Goal: Information Seeking & Learning: Learn about a topic

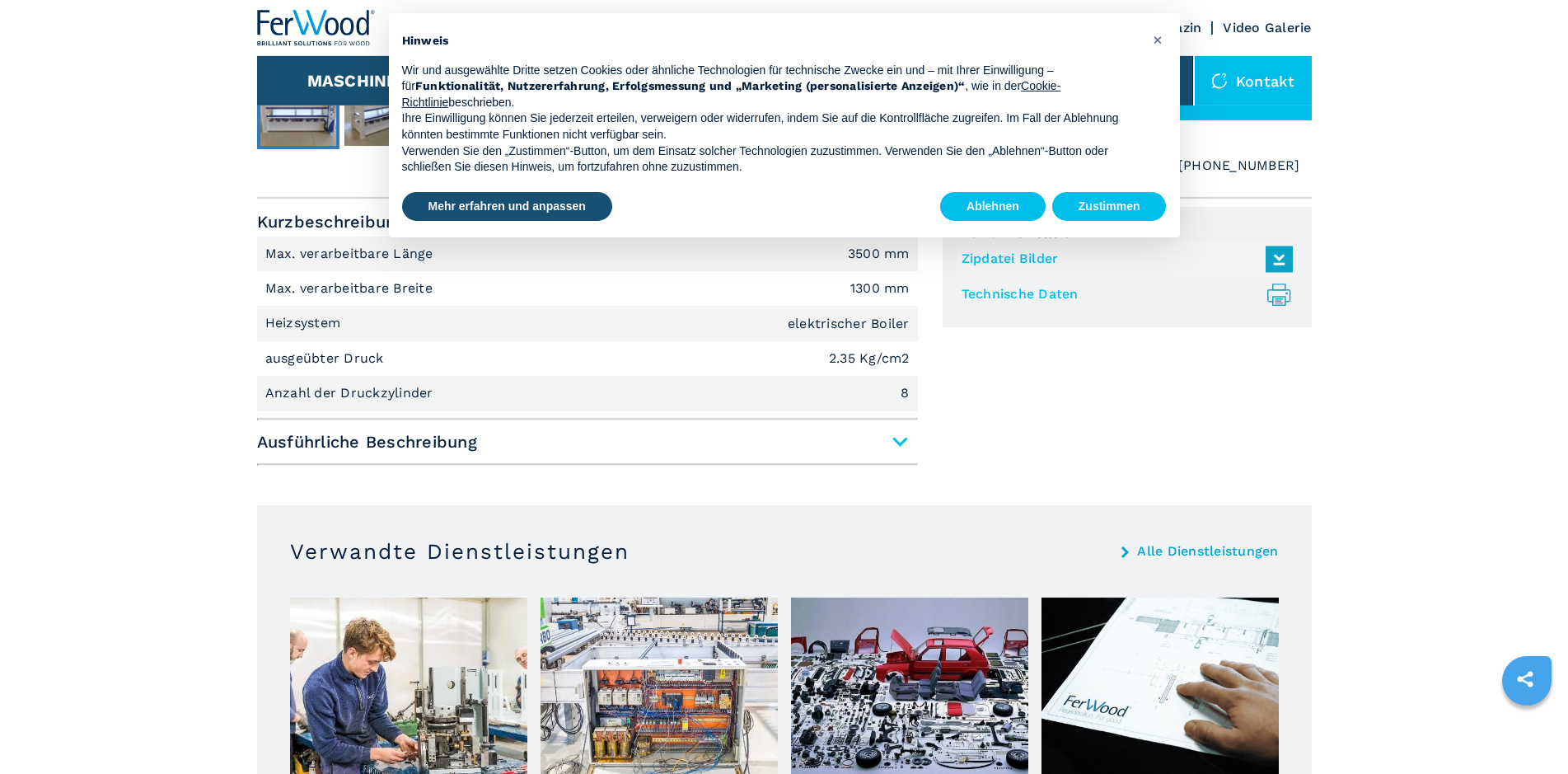
scroll to position [672, 0]
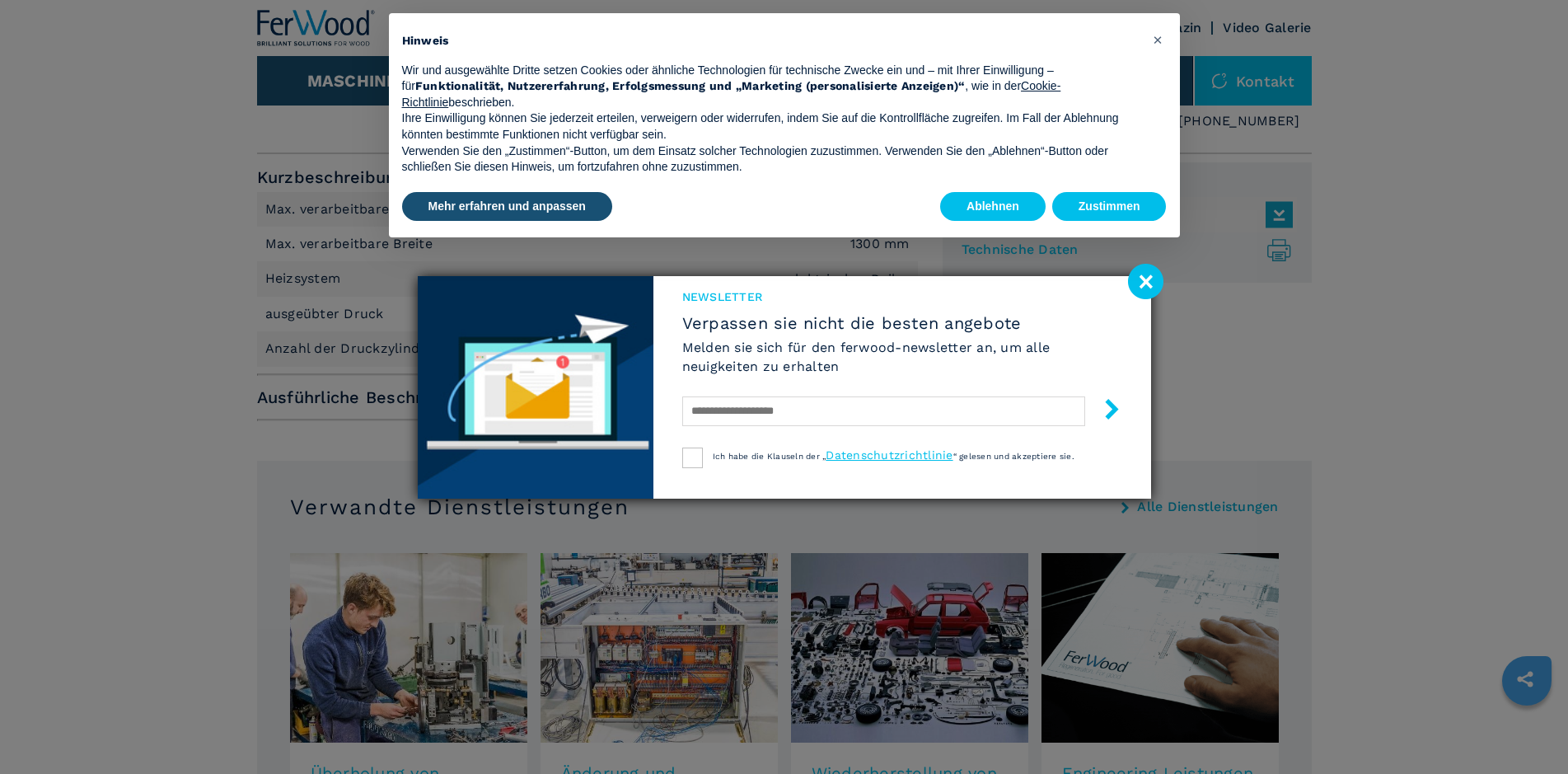
click at [1141, 283] on image at bounding box center [1145, 281] width 36 height 36
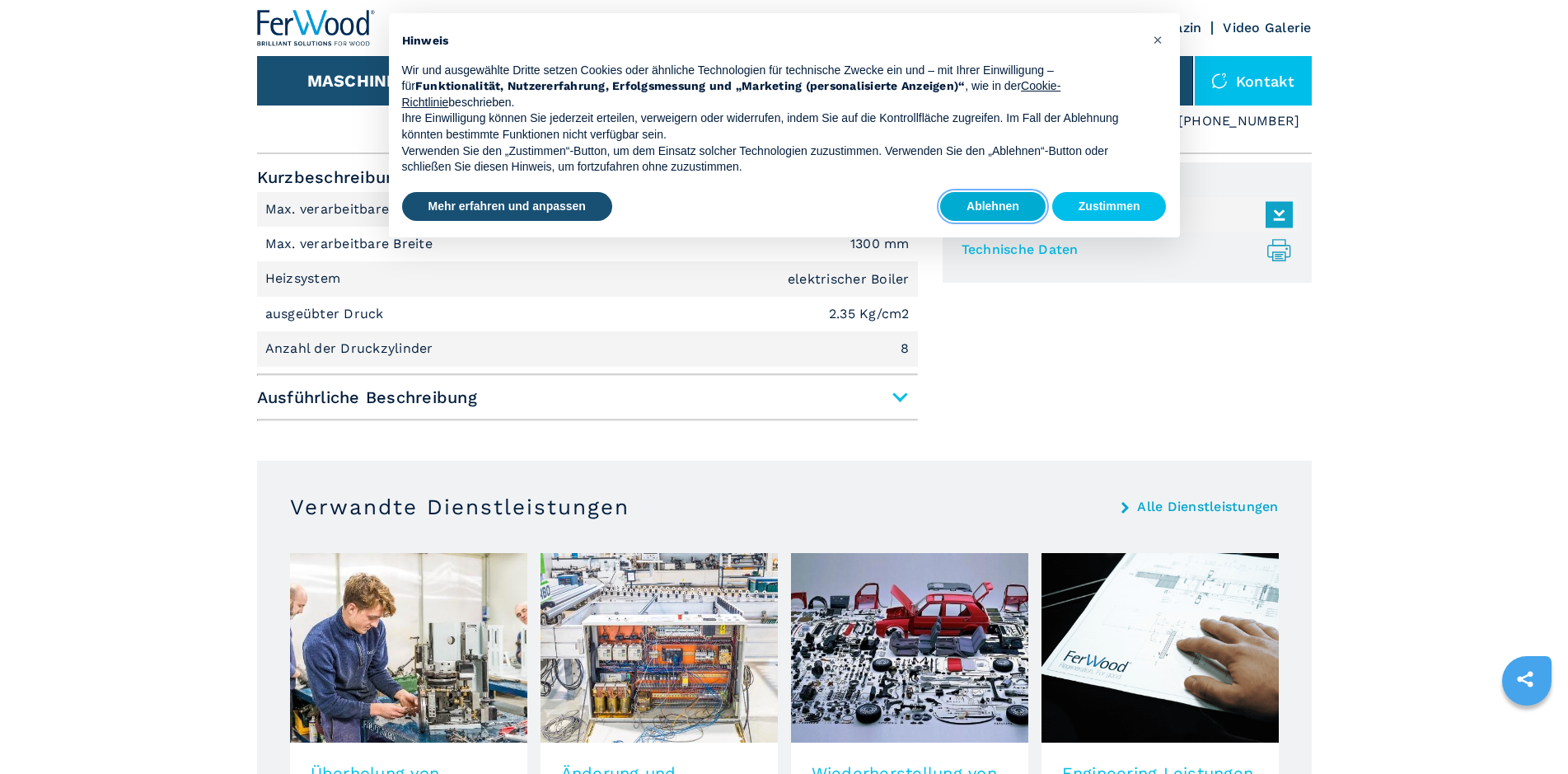
click at [986, 204] on button "Ablehnen" at bounding box center [993, 207] width 105 height 30
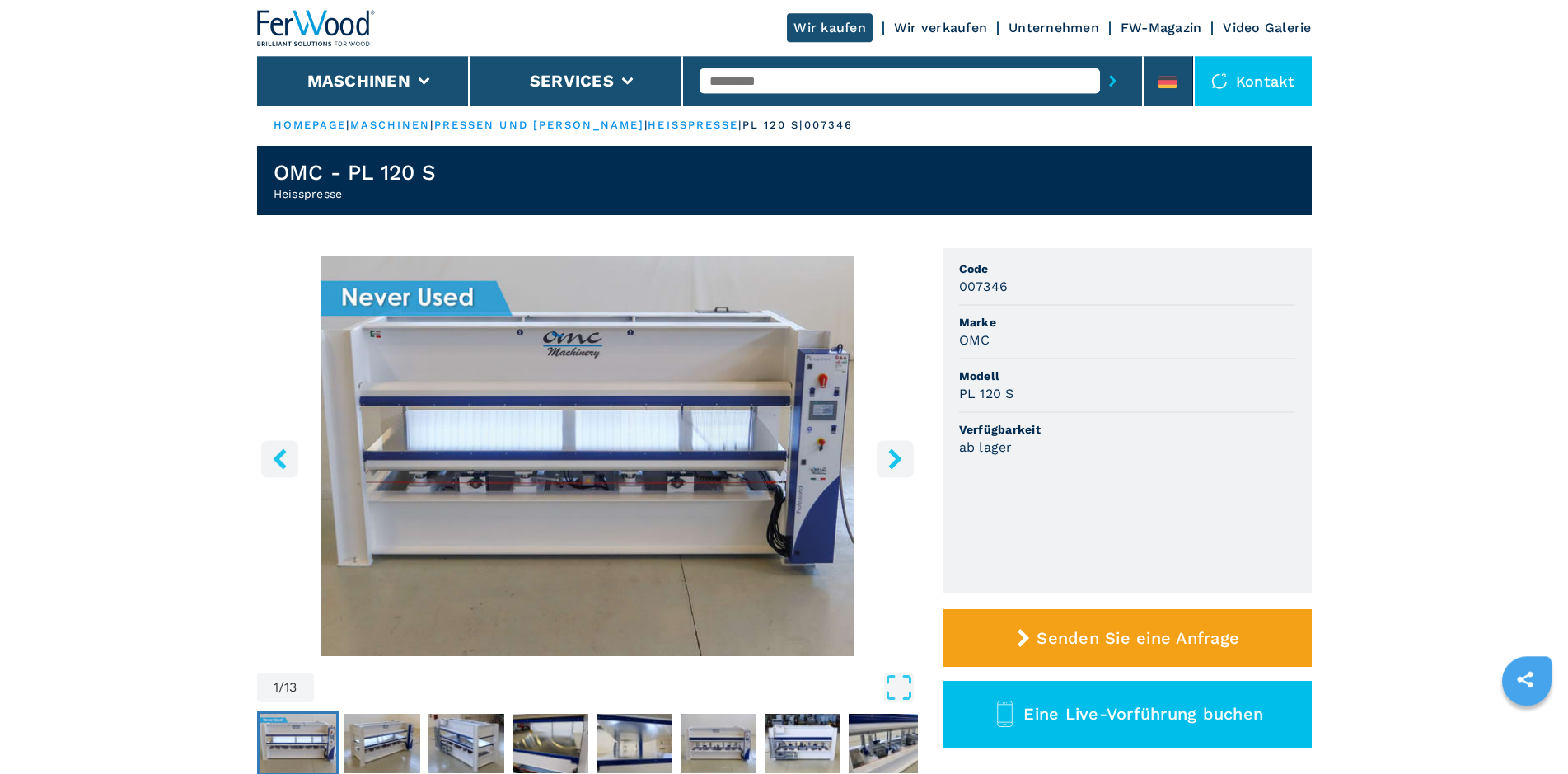
scroll to position [0, 0]
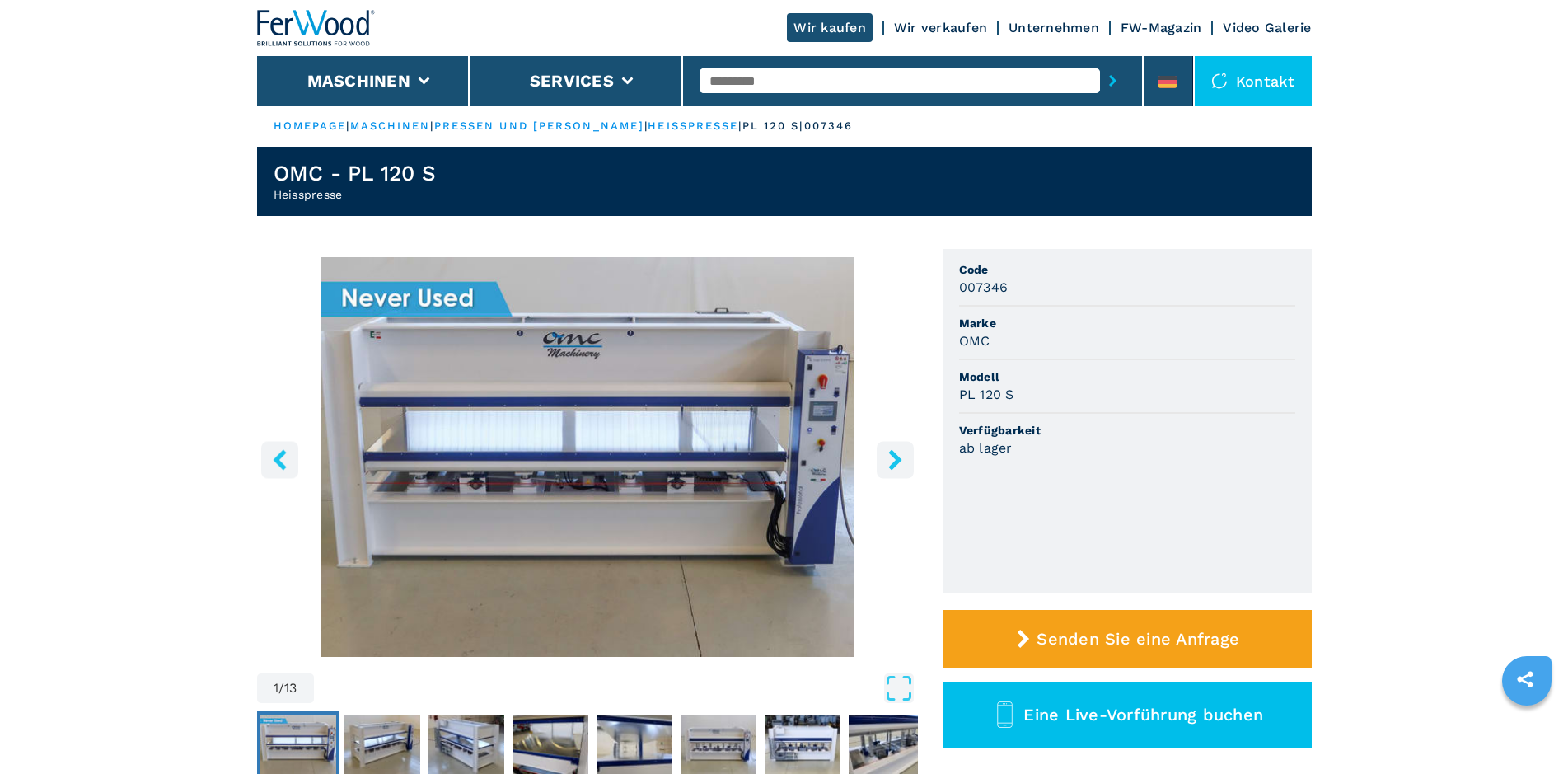
click at [883, 458] on button "right-button" at bounding box center [895, 459] width 37 height 37
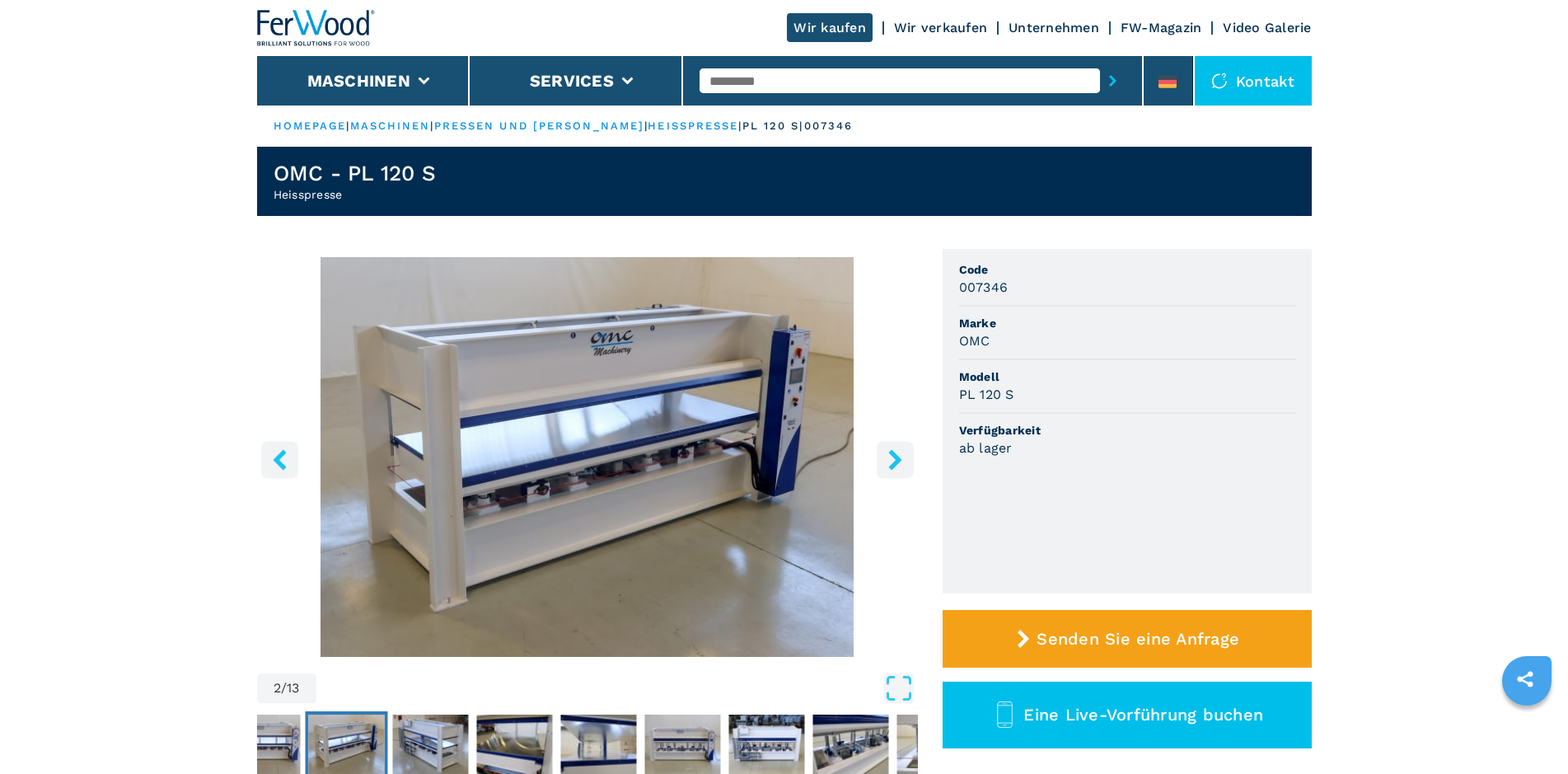
click at [883, 458] on button "right-button" at bounding box center [895, 459] width 37 height 37
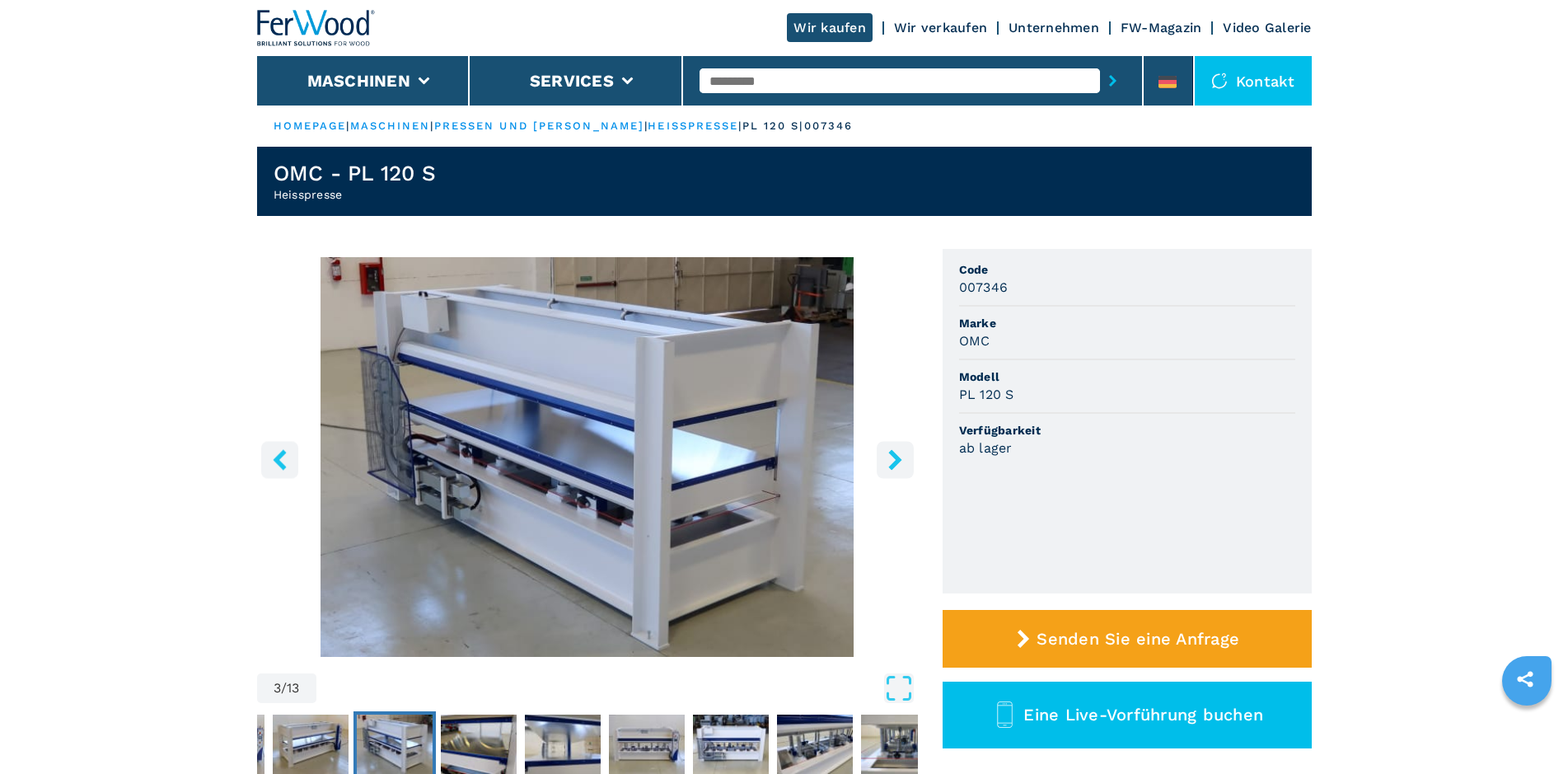
click at [898, 458] on icon "right-button" at bounding box center [894, 459] width 13 height 21
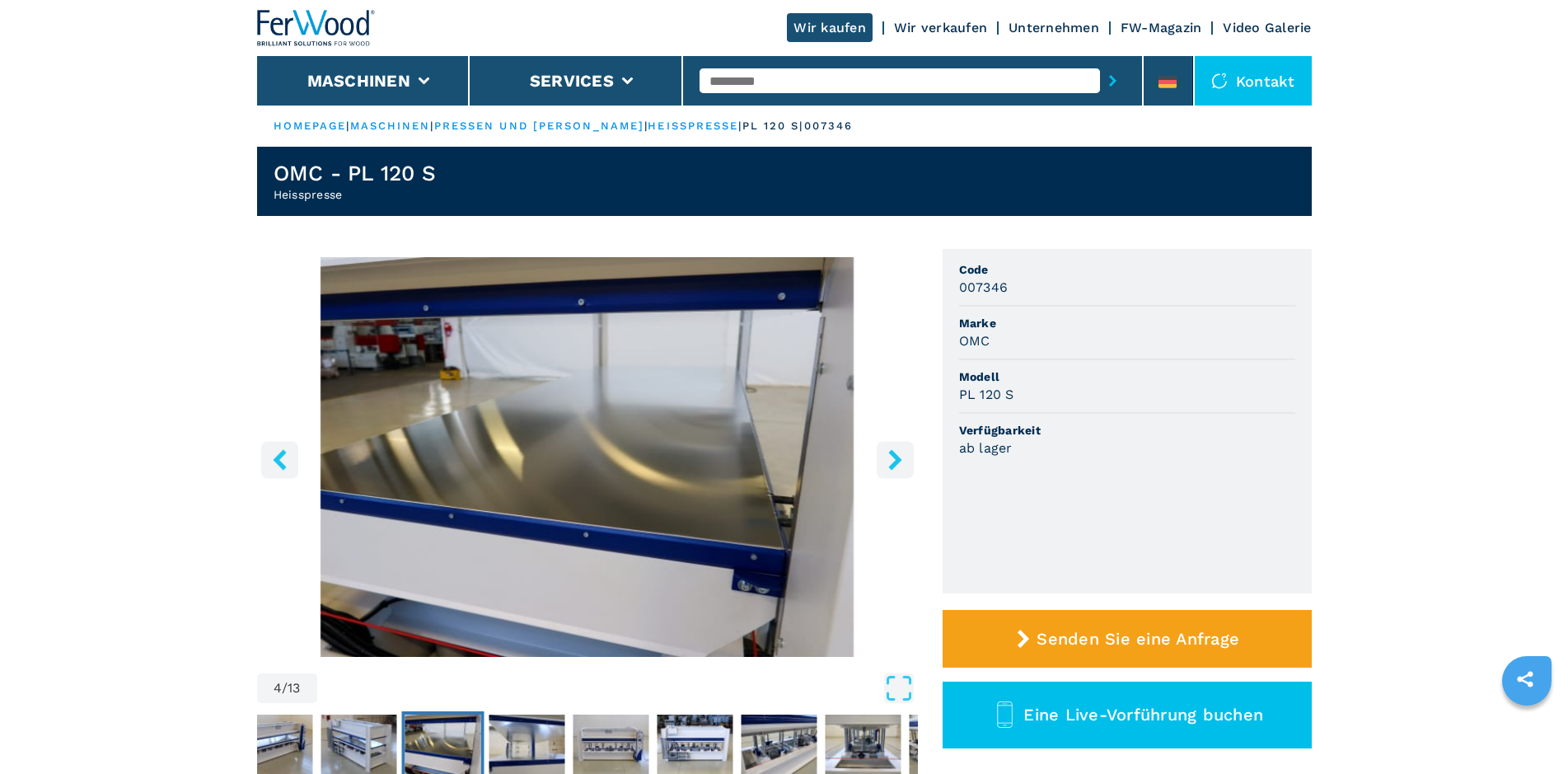
click at [898, 458] on icon "right-button" at bounding box center [894, 459] width 13 height 21
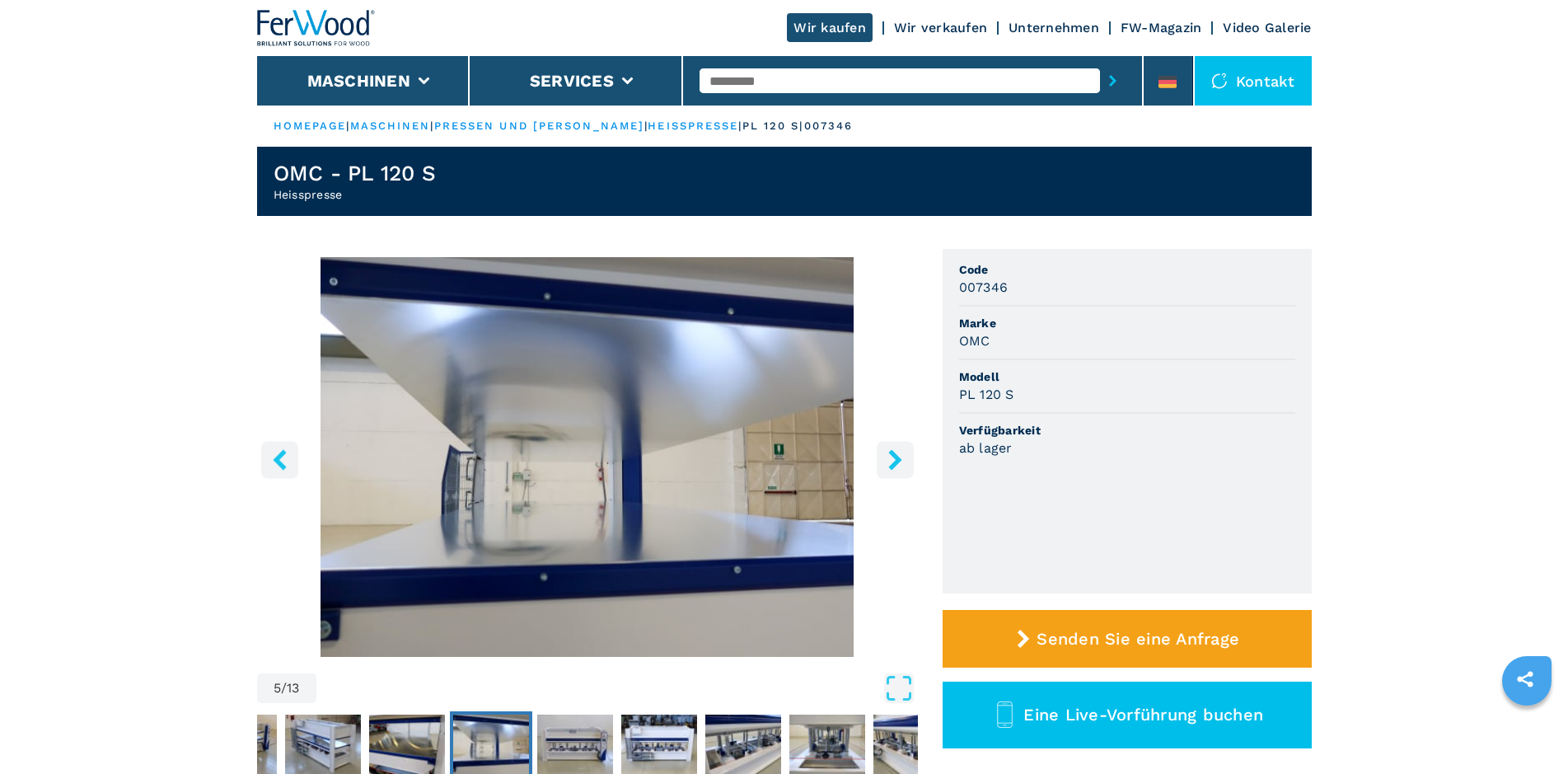
click at [898, 458] on icon "right-button" at bounding box center [894, 459] width 13 height 21
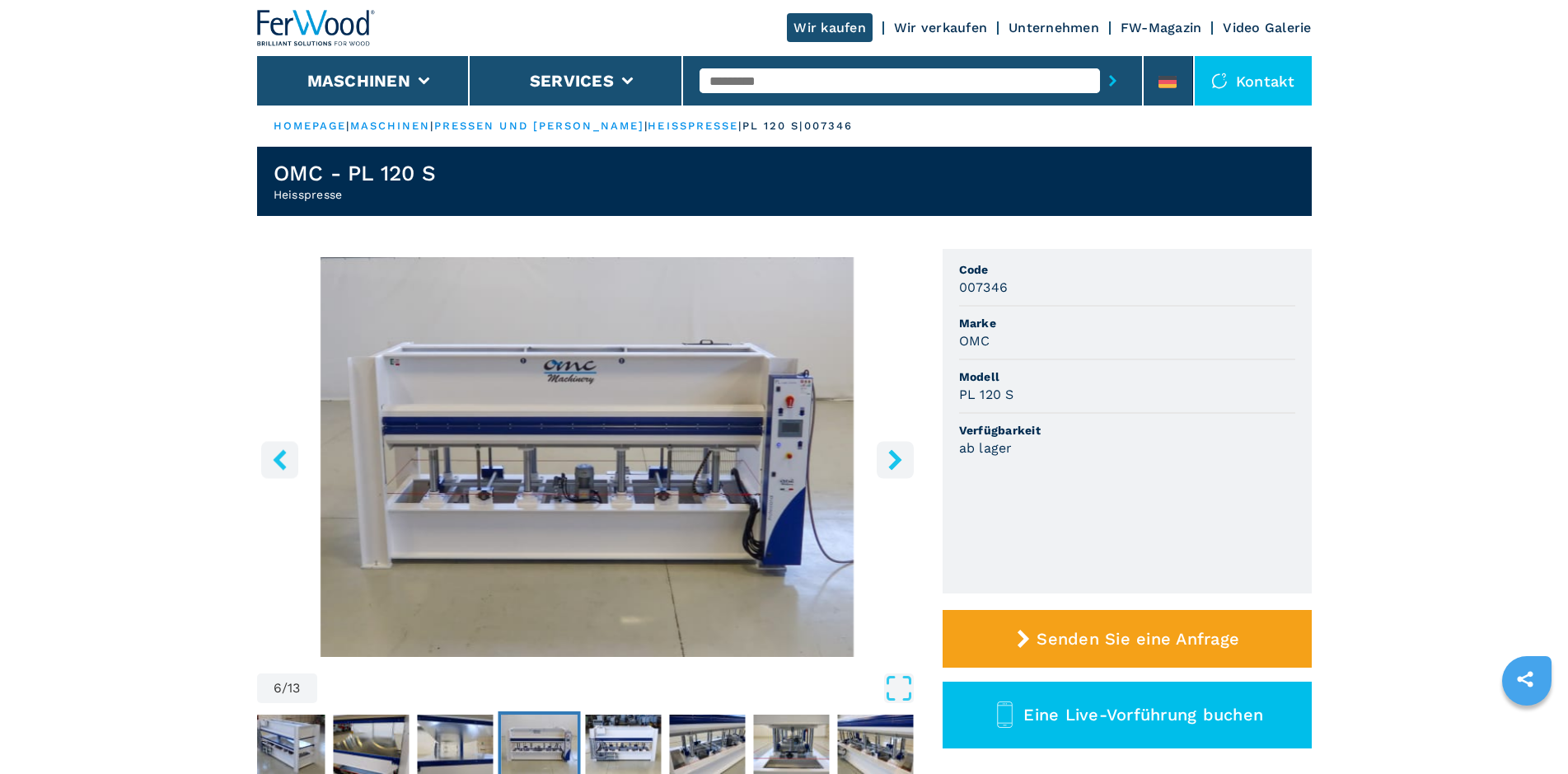
click at [898, 458] on icon "right-button" at bounding box center [894, 459] width 13 height 21
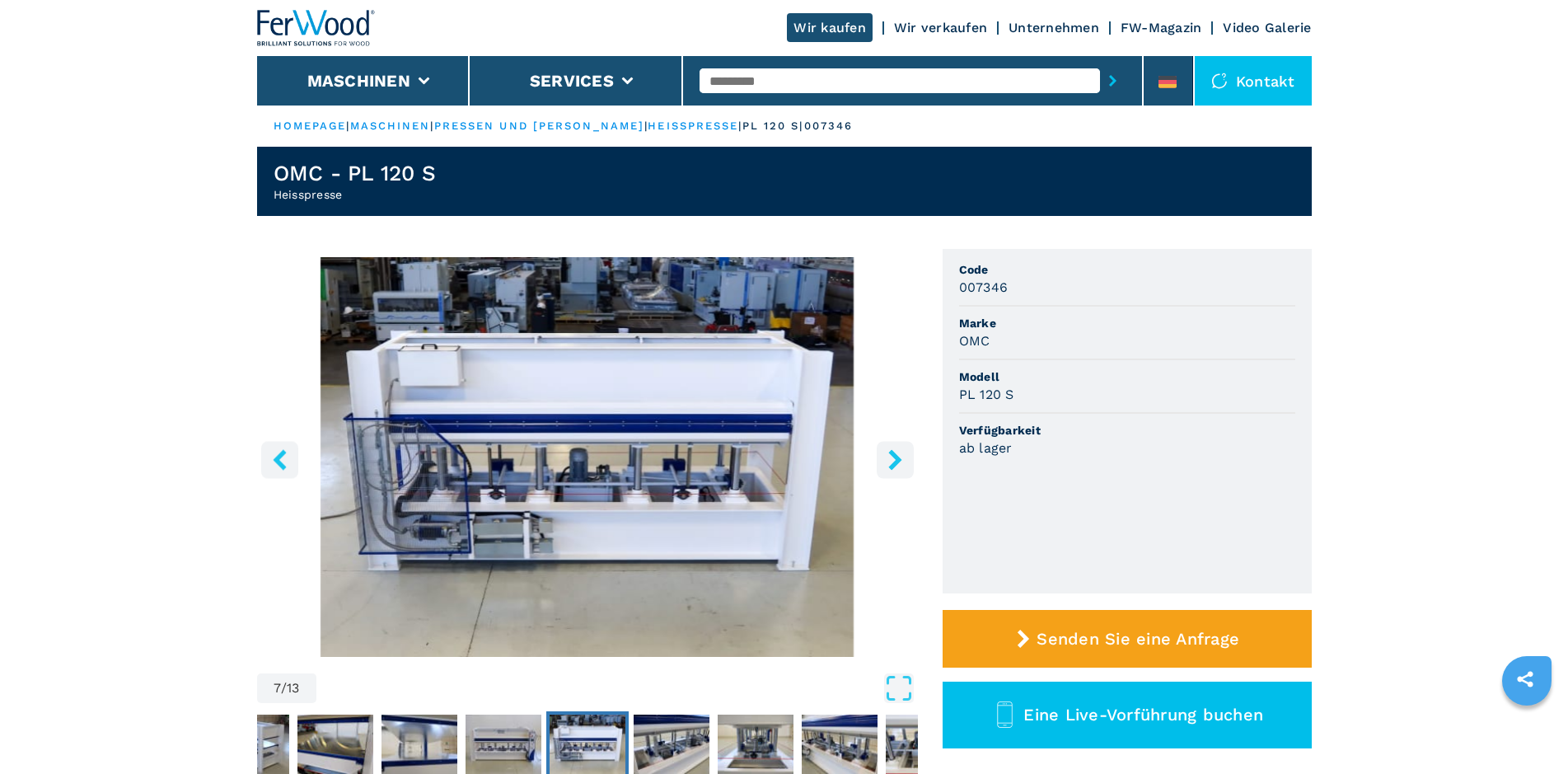
click at [898, 458] on icon "right-button" at bounding box center [894, 459] width 13 height 21
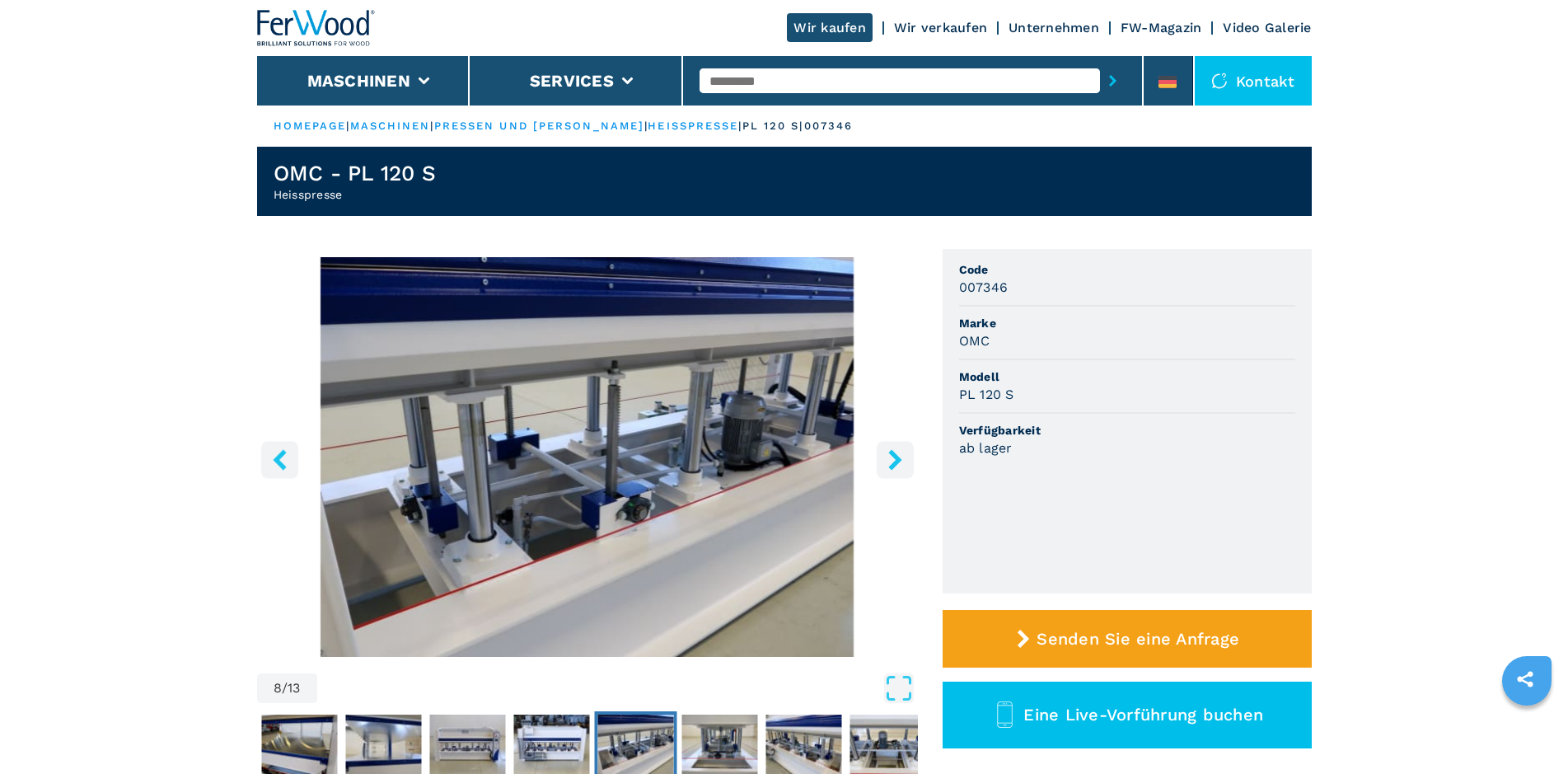
click at [898, 458] on icon "right-button" at bounding box center [894, 459] width 13 height 21
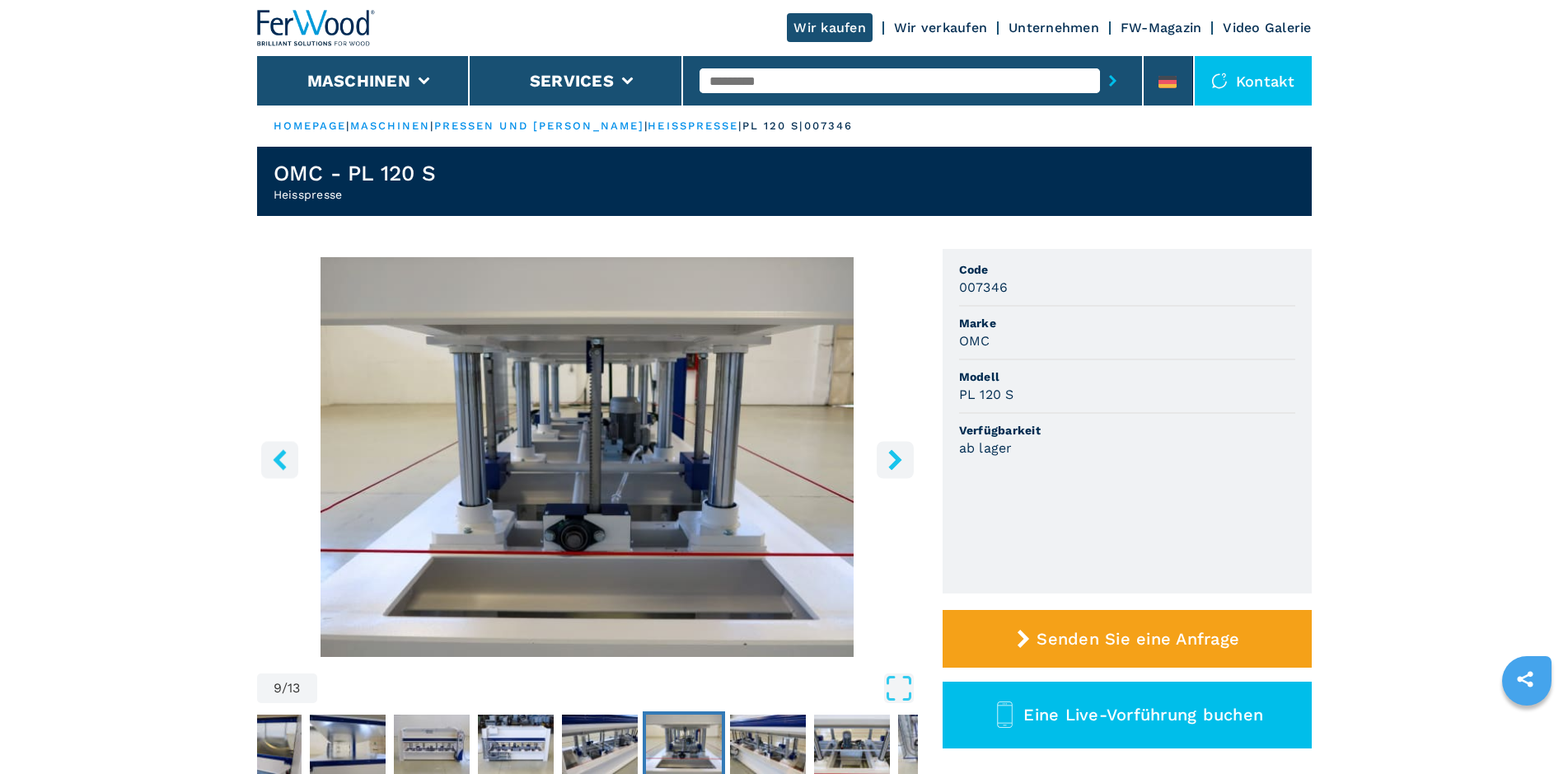
click at [898, 458] on icon "right-button" at bounding box center [894, 459] width 13 height 21
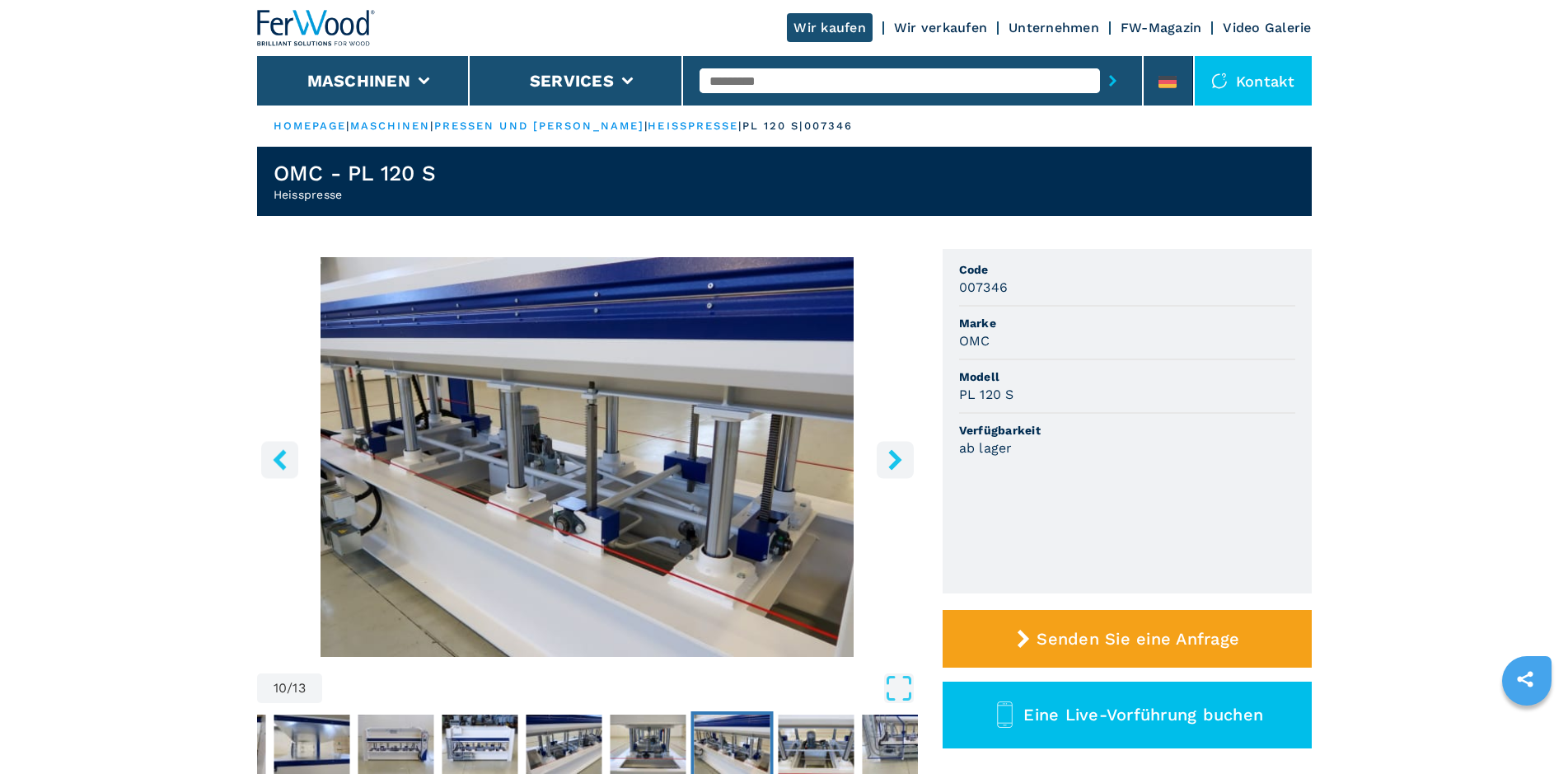
click at [898, 458] on icon "right-button" at bounding box center [894, 459] width 13 height 21
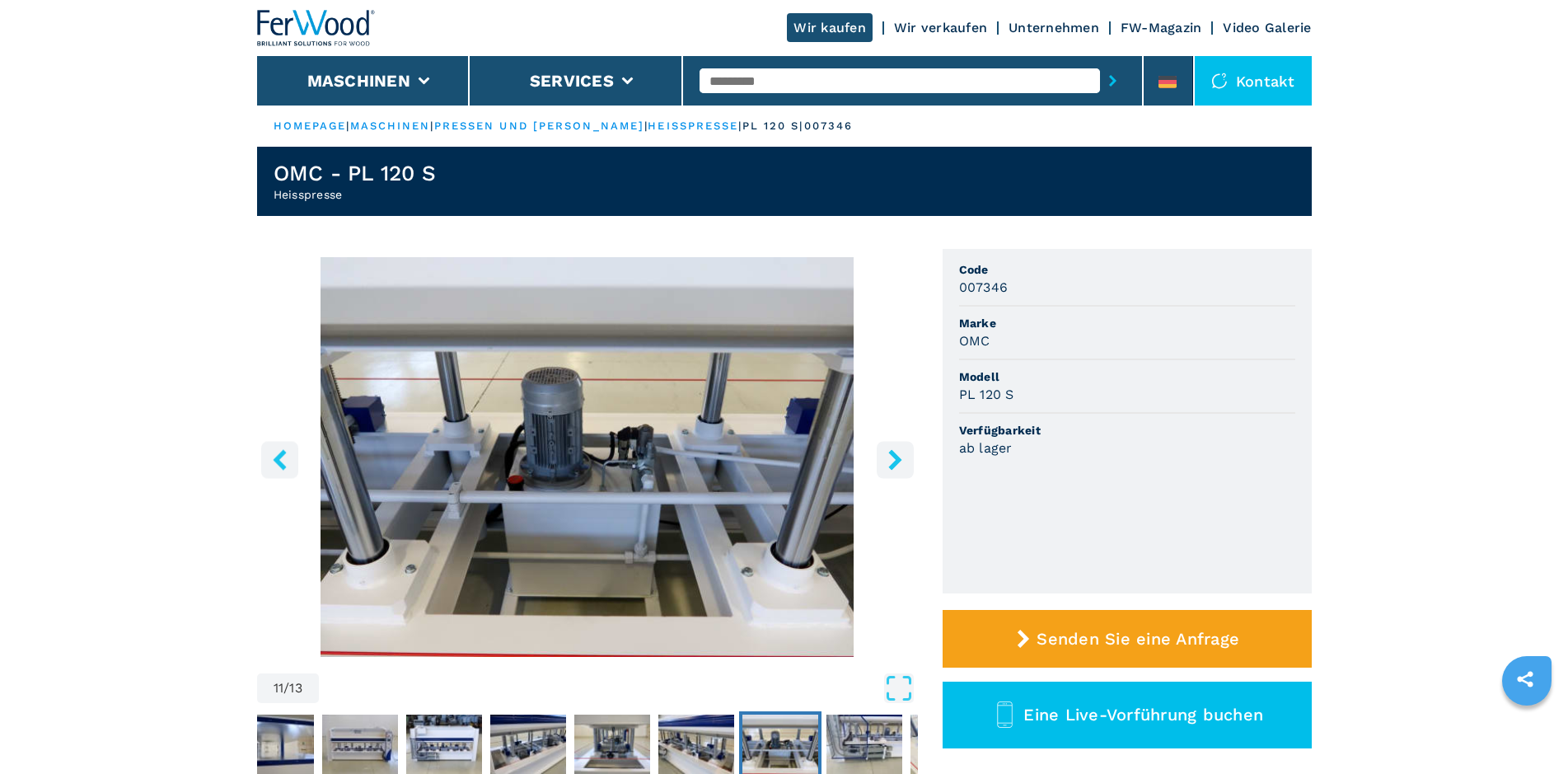
click at [898, 458] on icon "right-button" at bounding box center [894, 459] width 13 height 21
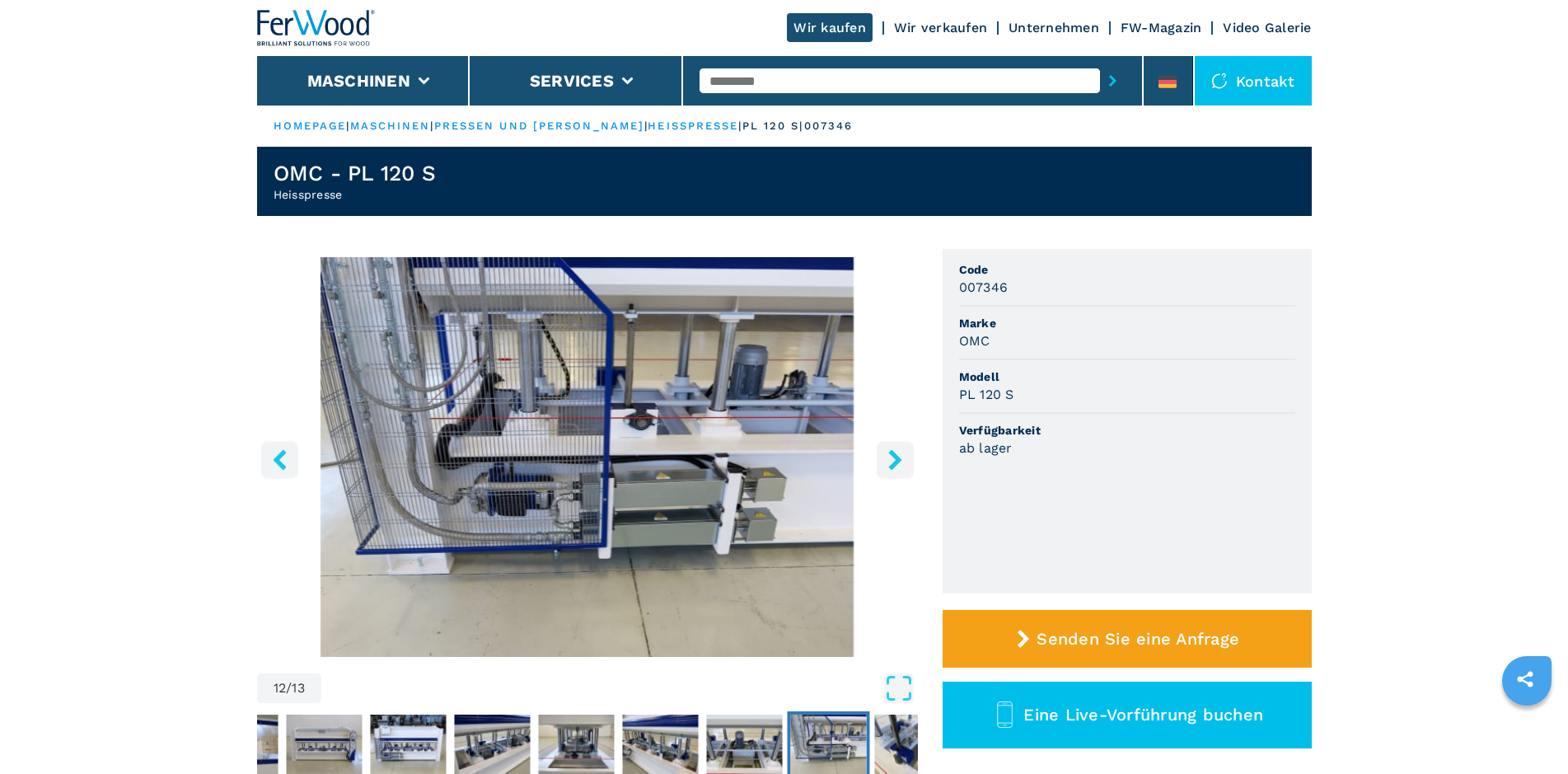
click at [898, 458] on icon "right-button" at bounding box center [894, 459] width 13 height 21
